Goal: Navigation & Orientation: Find specific page/section

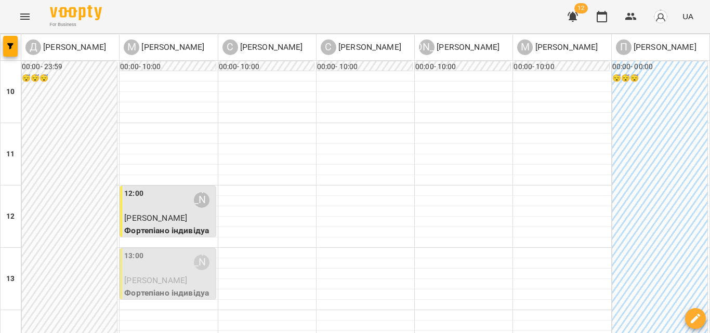
scroll to position [420, 0]
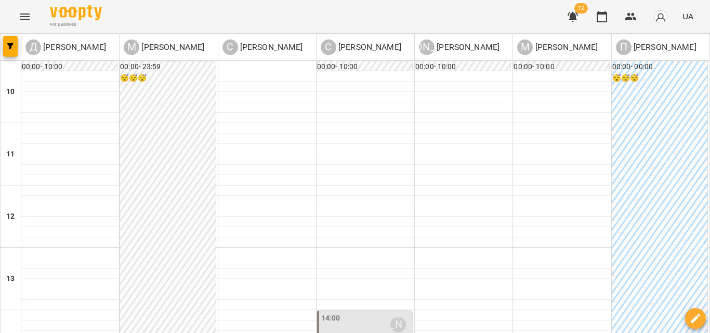
click at [28, 12] on icon "Menu" at bounding box center [25, 16] width 12 height 12
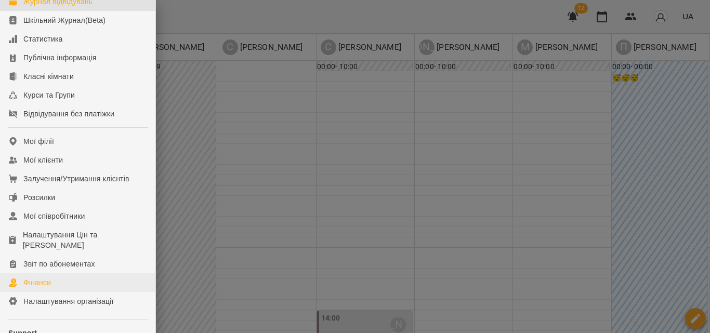
scroll to position [104, 0]
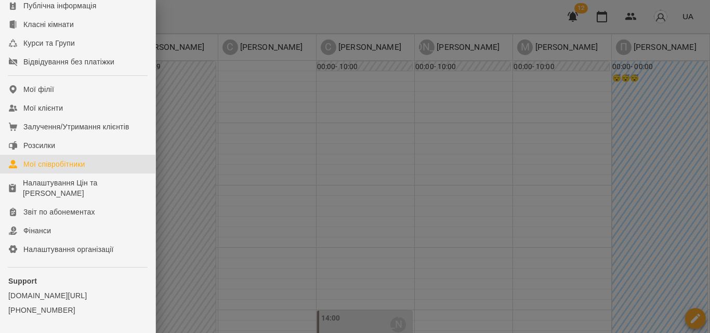
click at [74, 169] on div "Мої співробітники" at bounding box center [54, 164] width 62 height 10
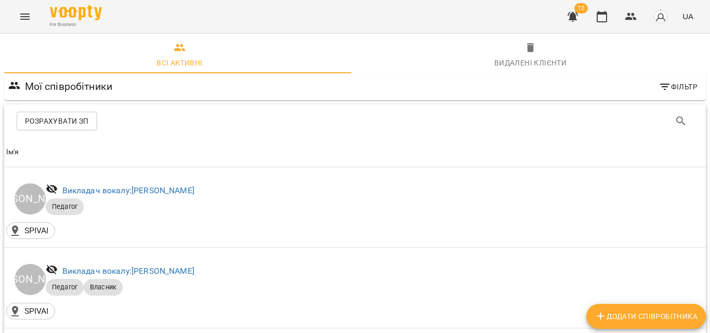
scroll to position [416, 0]
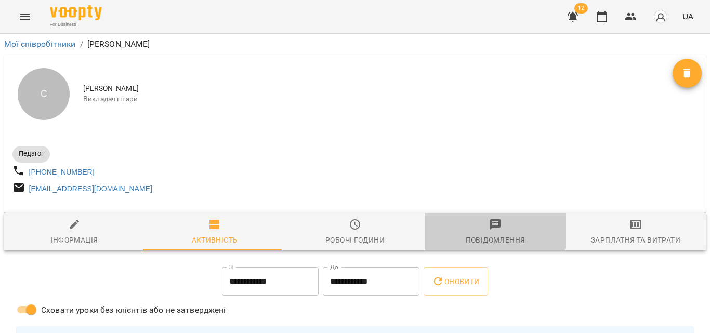
click at [481, 233] on span "Повідомлення" at bounding box center [495, 232] width 128 height 28
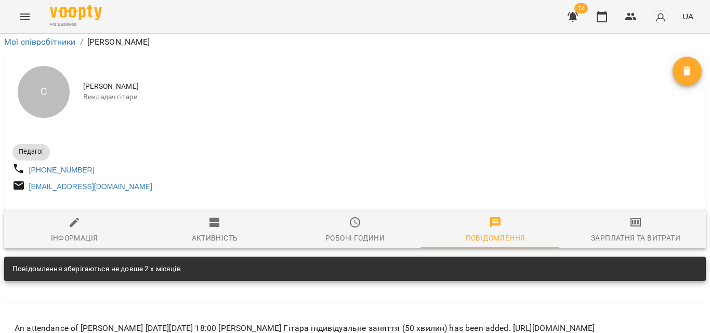
scroll to position [3014, 0]
click at [33, 14] on button "Menu" at bounding box center [24, 16] width 25 height 25
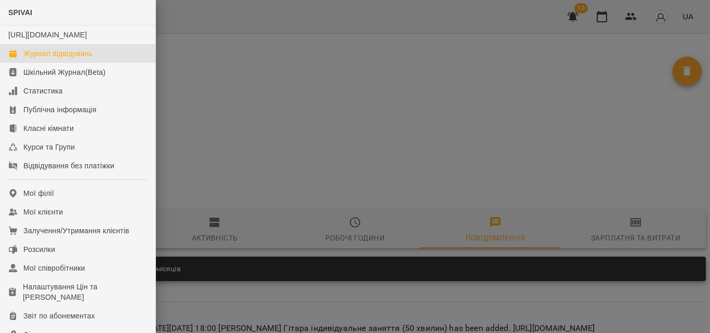
click at [59, 59] on div "Журнал відвідувань" at bounding box center [57, 53] width 69 height 10
